Goal: Information Seeking & Learning: Check status

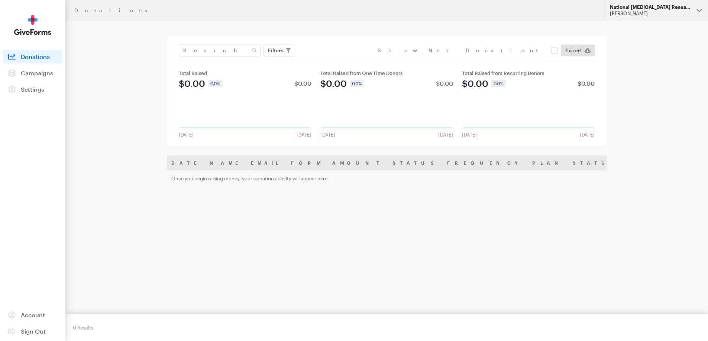
click at [625, 3] on button "National Glaucoma Research Hazel Bartolo" at bounding box center [656, 10] width 104 height 21
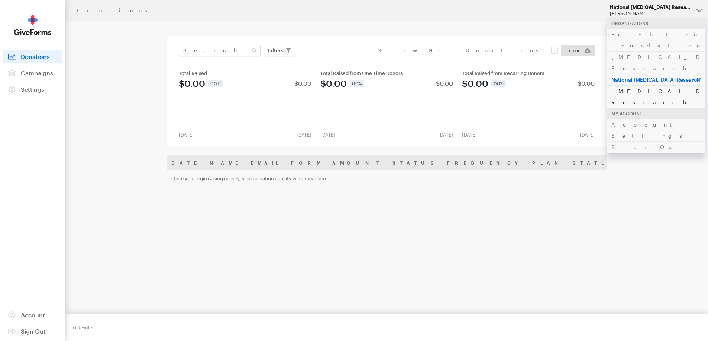
click at [625, 85] on link "Alzheimer's Disease Research" at bounding box center [656, 96] width 98 height 23
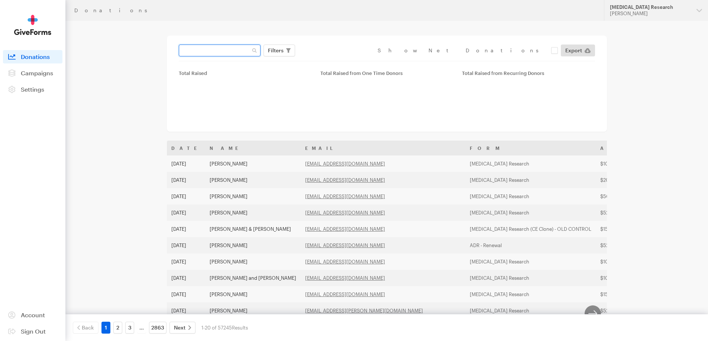
click at [198, 52] on input "text" at bounding box center [220, 51] width 82 height 12
paste input "[EMAIL_ADDRESS][DOMAIN_NAME]"
type input "neburi12721@gmail.com"
click at [332, 60] on button "Apply" at bounding box center [344, 66] width 24 height 12
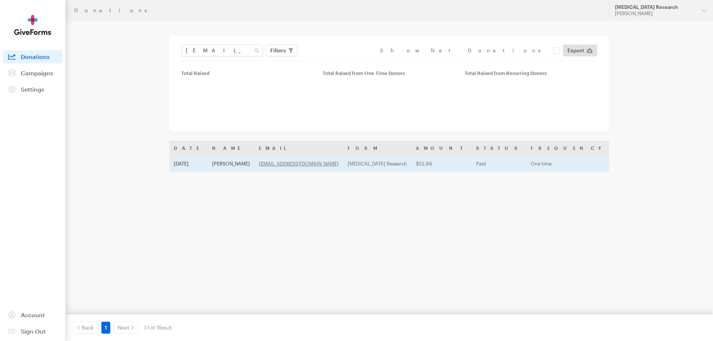
click at [208, 160] on td "Aug 20, 2025" at bounding box center [188, 164] width 38 height 16
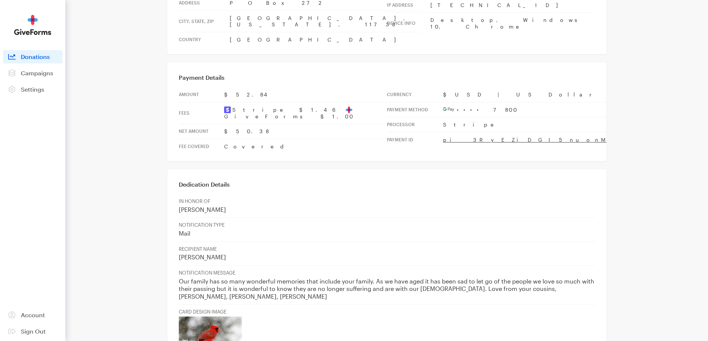
scroll to position [223, 0]
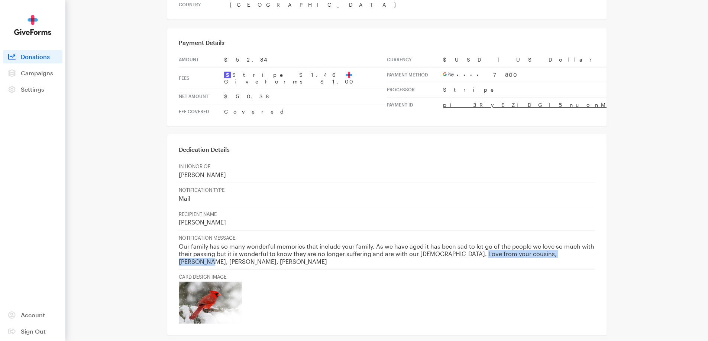
drag, startPoint x: 476, startPoint y: 227, endPoint x: 572, endPoint y: 229, distance: 96.6
click at [572, 243] on p "Our family has so many wonderful memories that include your family. As we have …" at bounding box center [387, 254] width 416 height 23
copy p "cousins, [PERSON_NAME], [PERSON_NAME], [PERSON_NAME]"
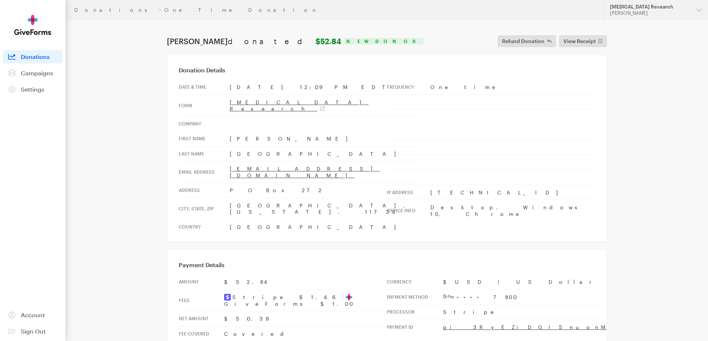
scroll to position [0, 0]
click at [676, 8] on div "Alzheimer's Disease Research" at bounding box center [650, 7] width 81 height 6
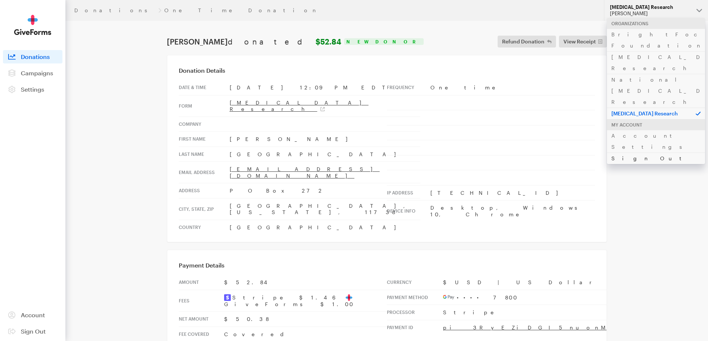
click at [643, 153] on link "Sign Out" at bounding box center [656, 159] width 98 height 12
